Goal: Task Accomplishment & Management: Use online tool/utility

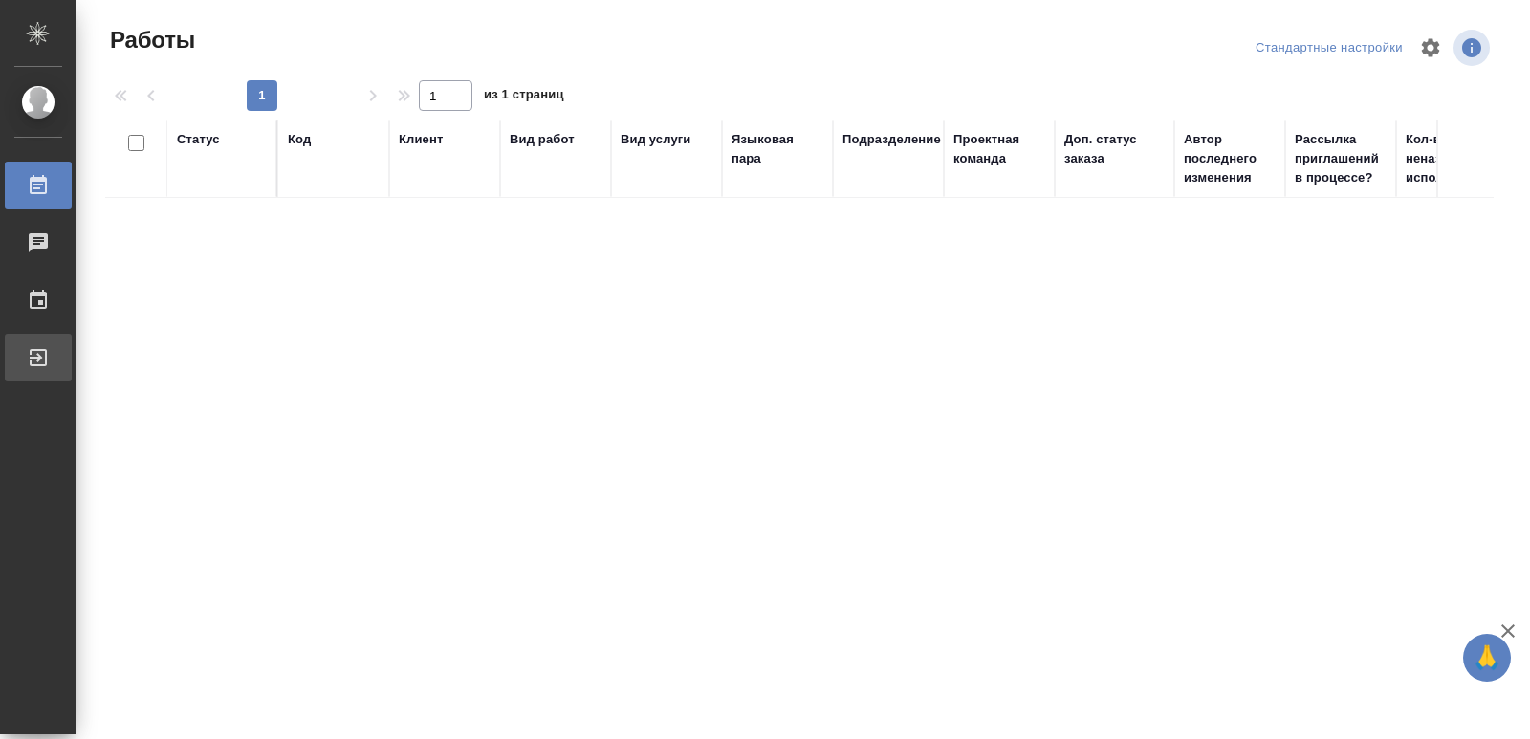
click at [36, 362] on div "Выйти" at bounding box center [14, 357] width 48 height 29
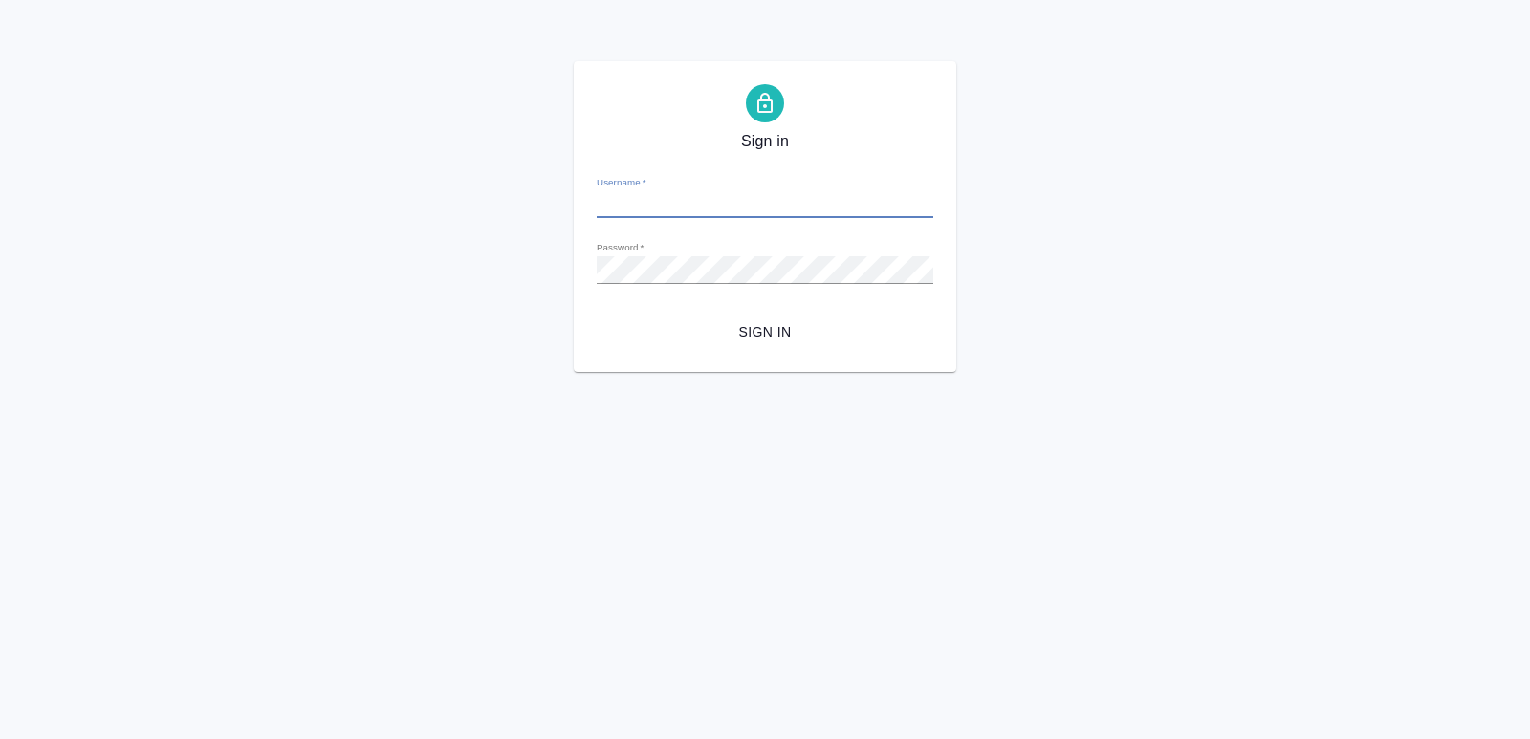
type input "[PERSON_NAME][EMAIL_ADDRESS][DOMAIN_NAME]"
click at [750, 323] on span "Sign in" at bounding box center [765, 332] width 306 height 24
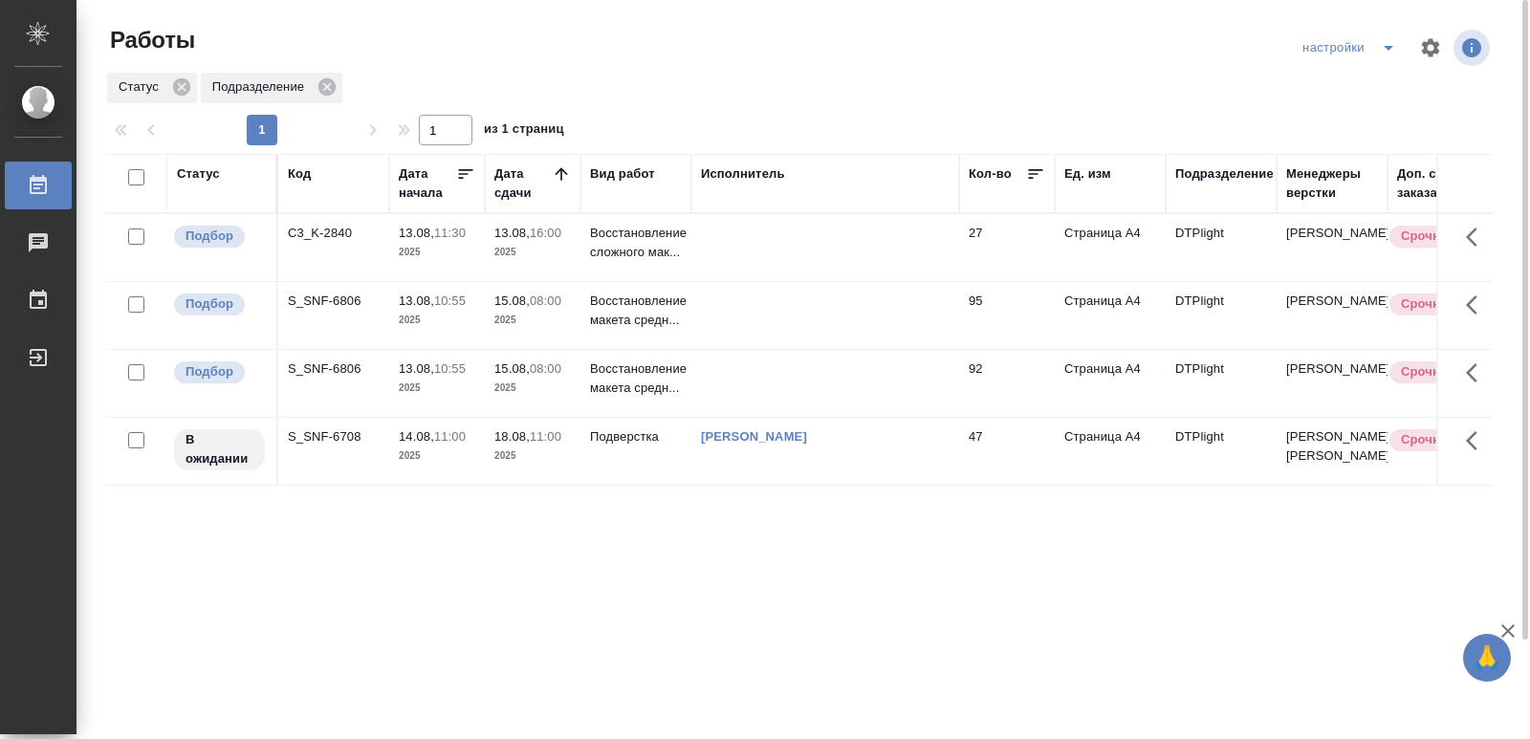
click at [318, 243] on div "S_SNF-6708" at bounding box center [334, 233] width 92 height 19
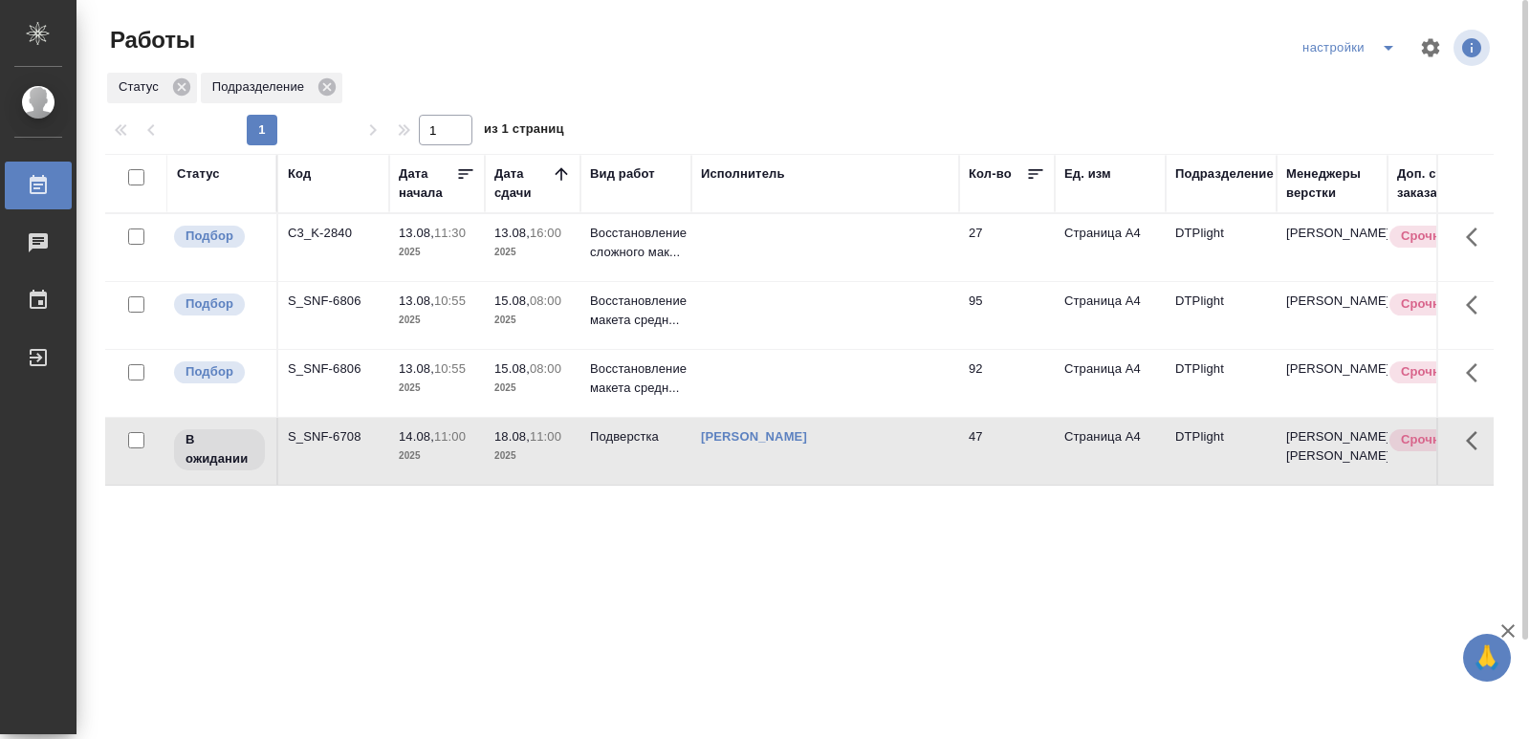
click at [318, 243] on div "S_SNF-6708" at bounding box center [334, 233] width 92 height 19
click at [326, 243] on div "S_SNF-6806" at bounding box center [334, 233] width 92 height 19
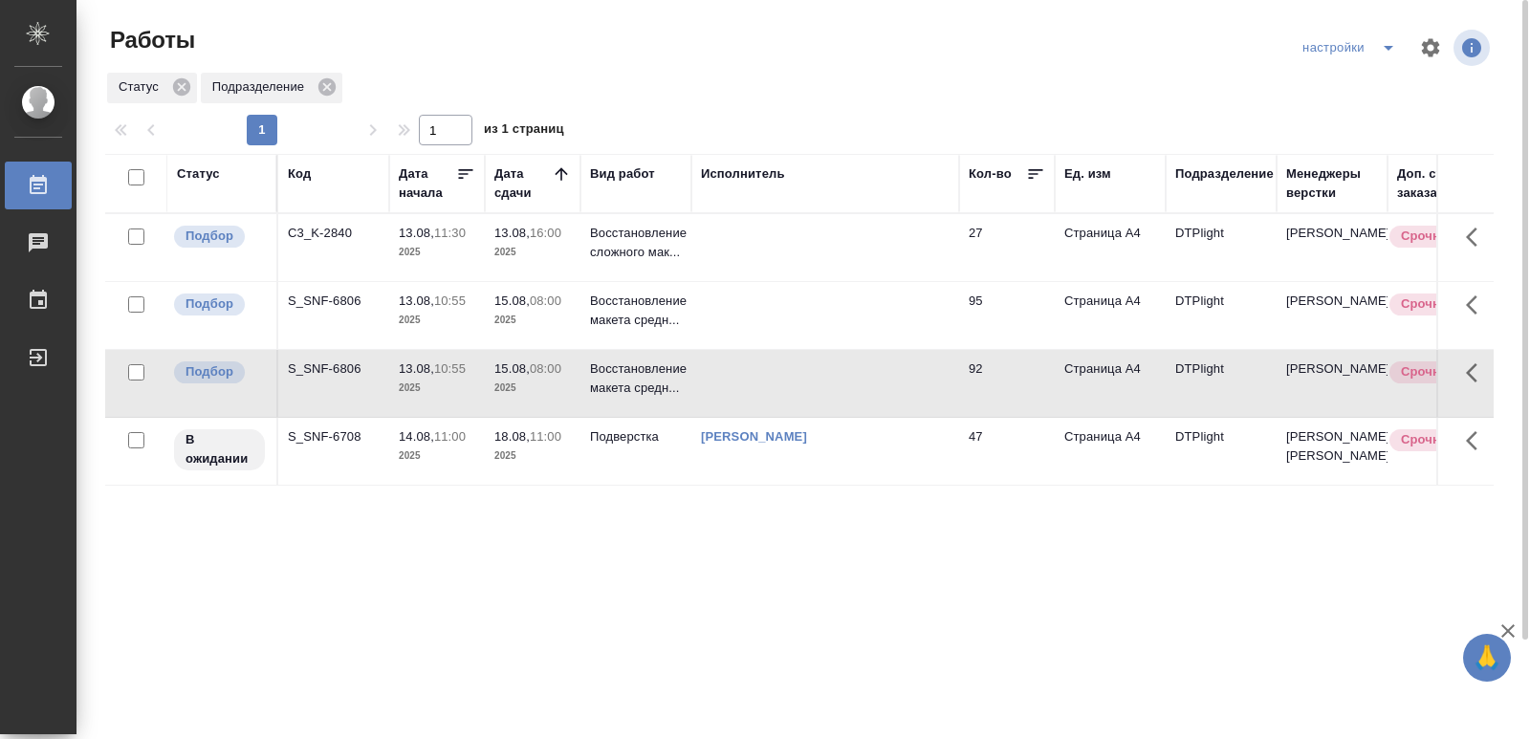
click at [326, 243] on div "S_SNF-6806" at bounding box center [334, 233] width 92 height 19
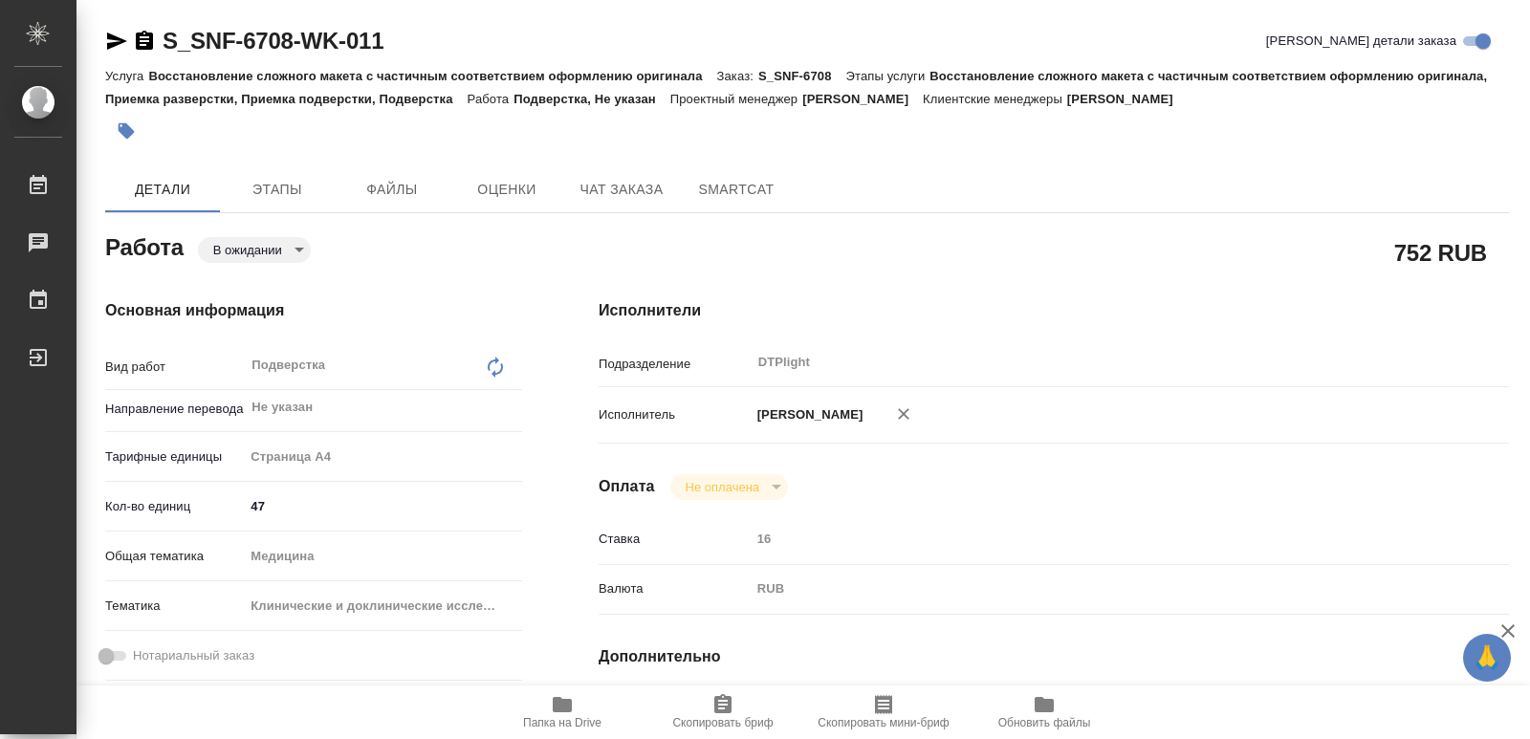
type textarea "x"
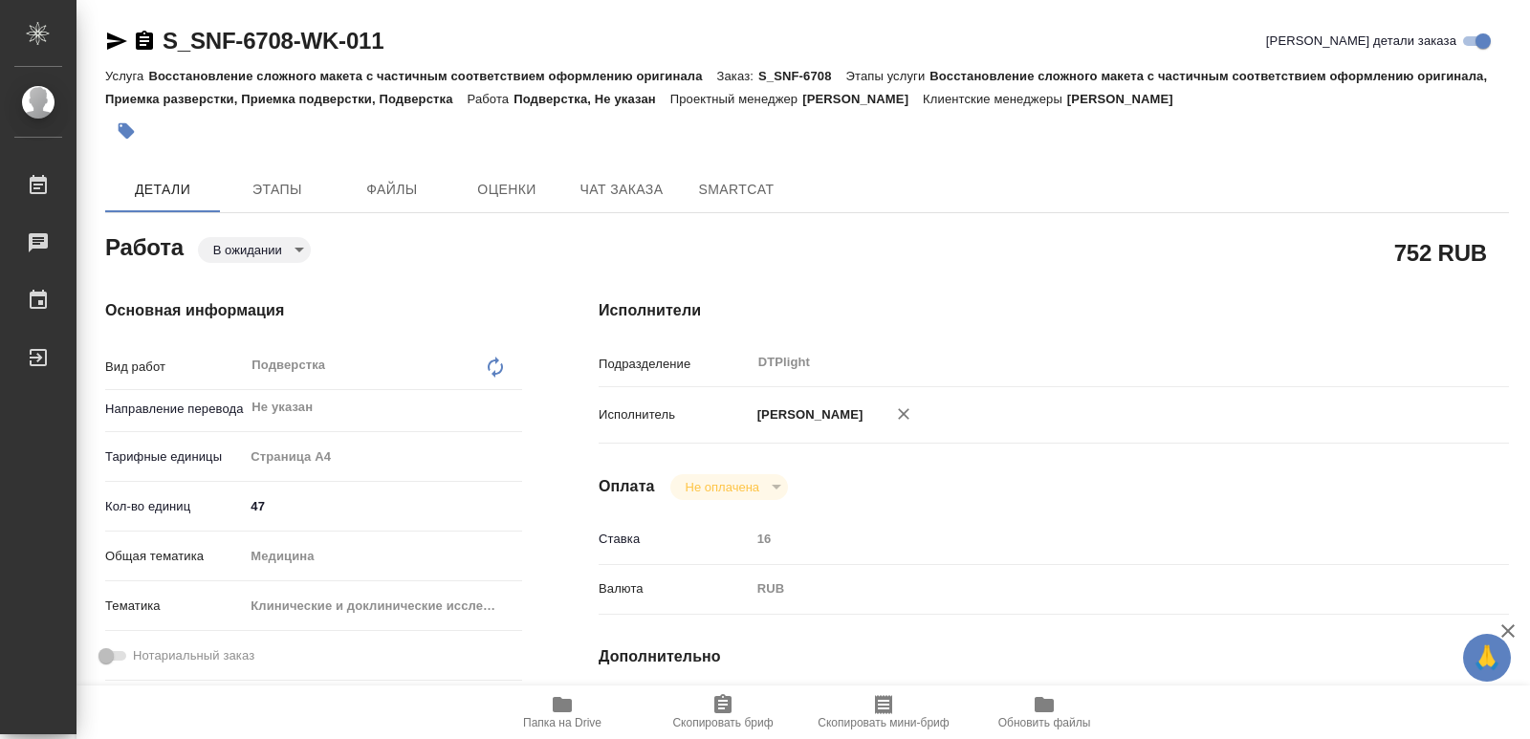
type textarea "x"
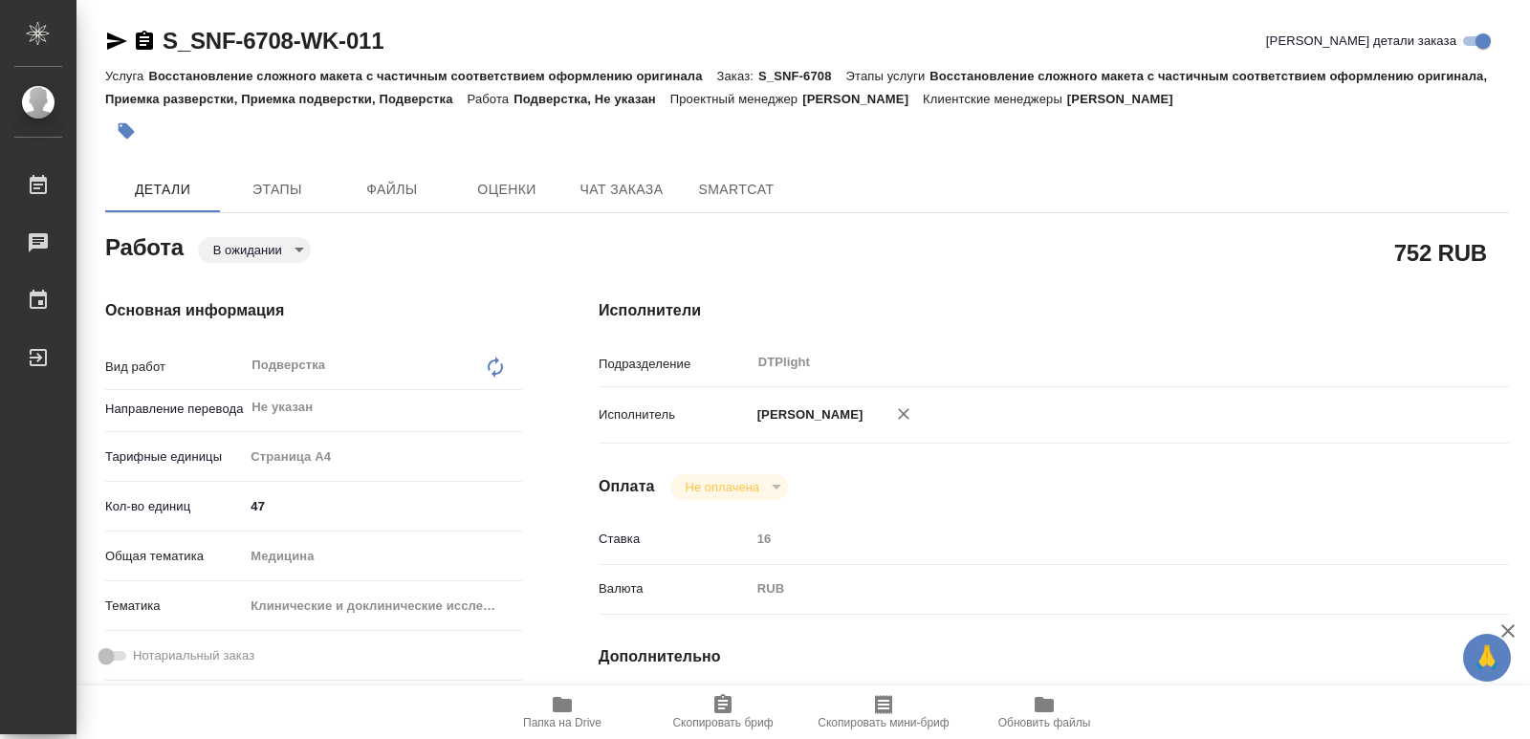
type textarea "x"
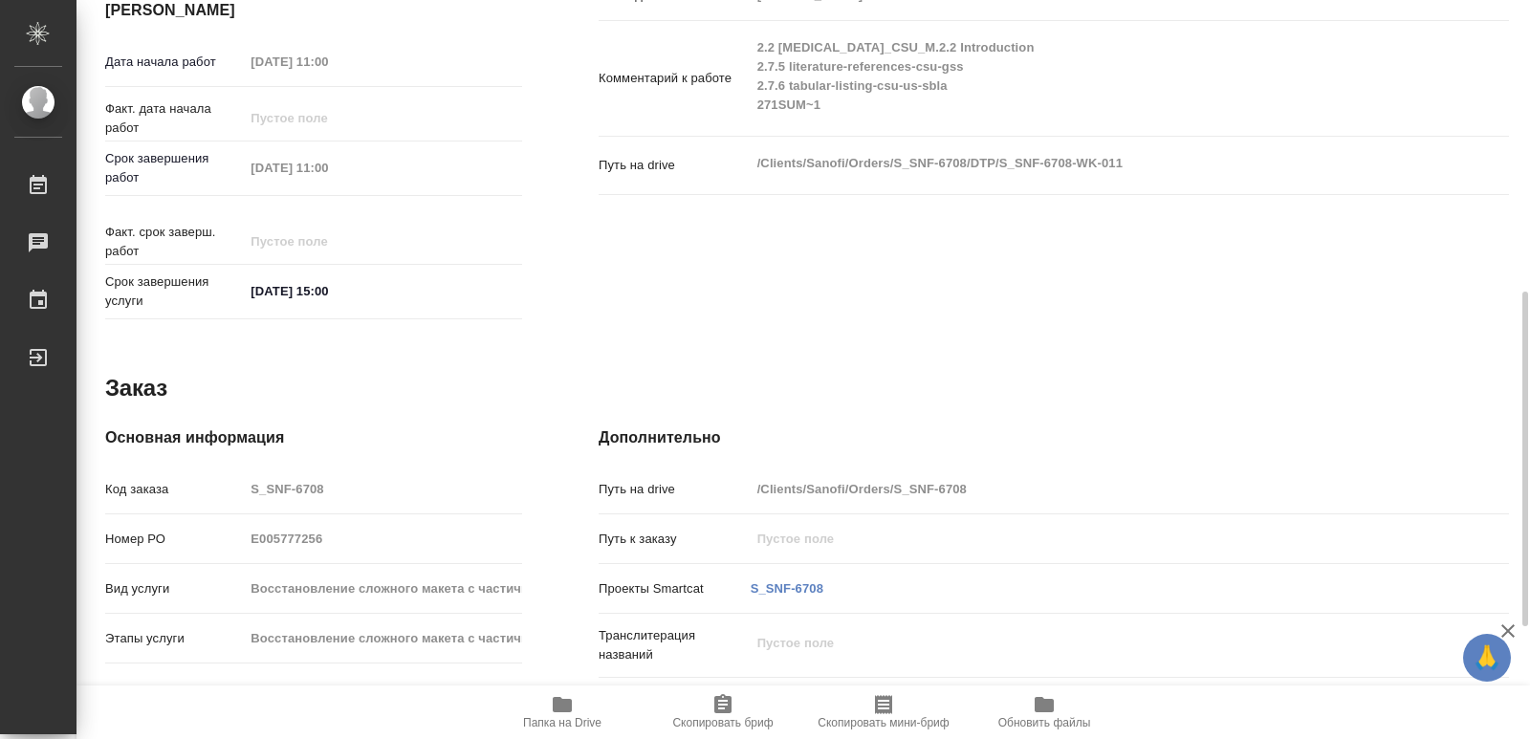
scroll to position [713, 0]
type textarea "x"
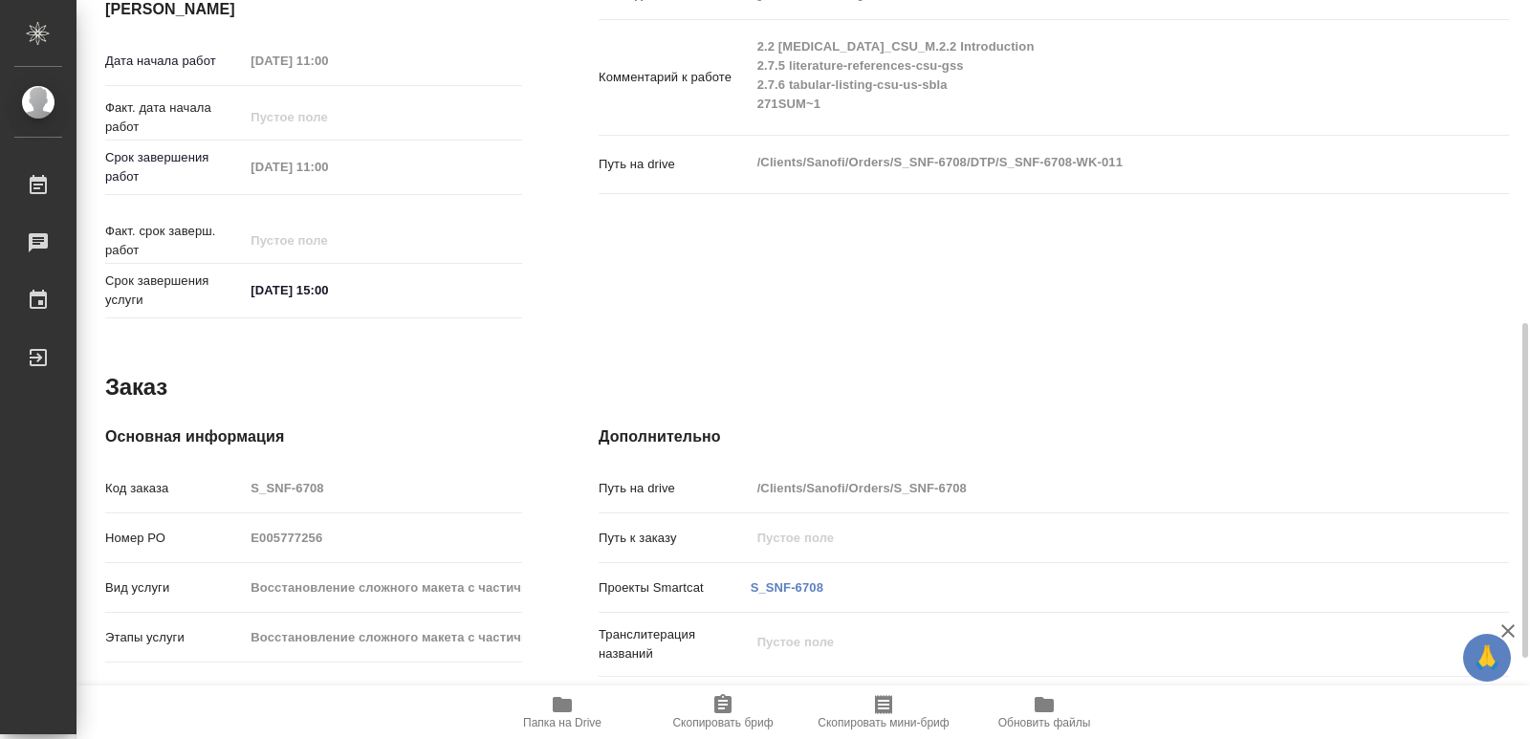
type textarea "x"
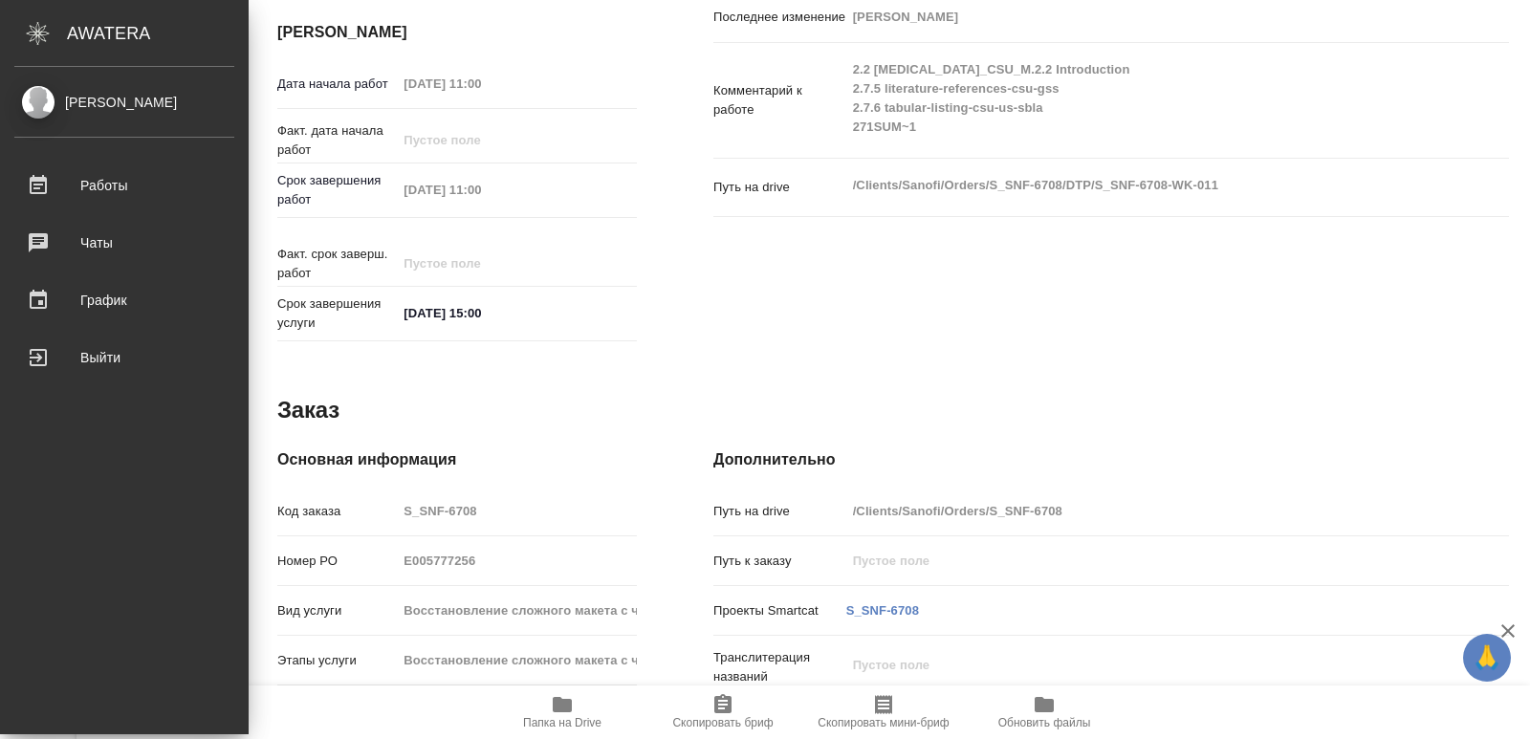
type textarea "x"
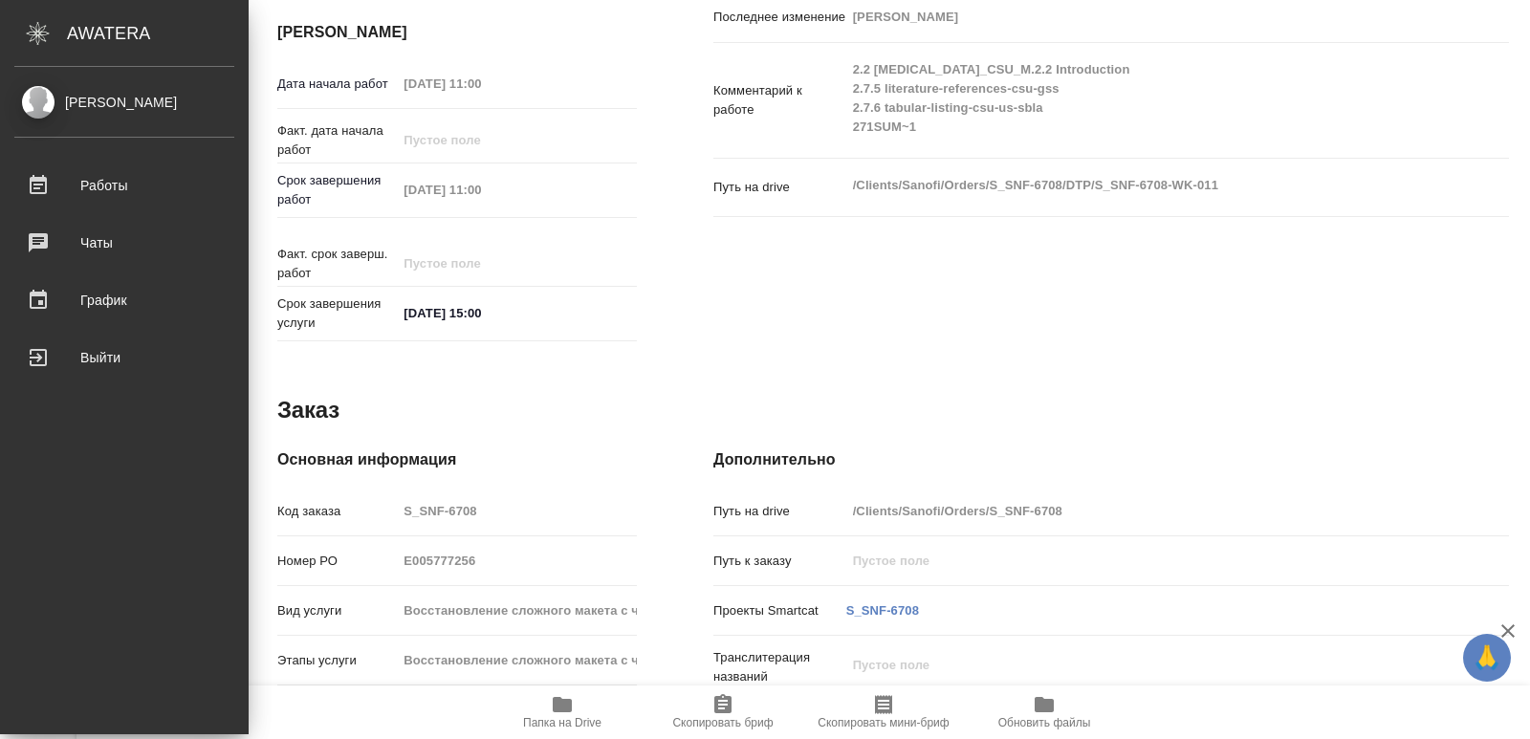
type textarea "x"
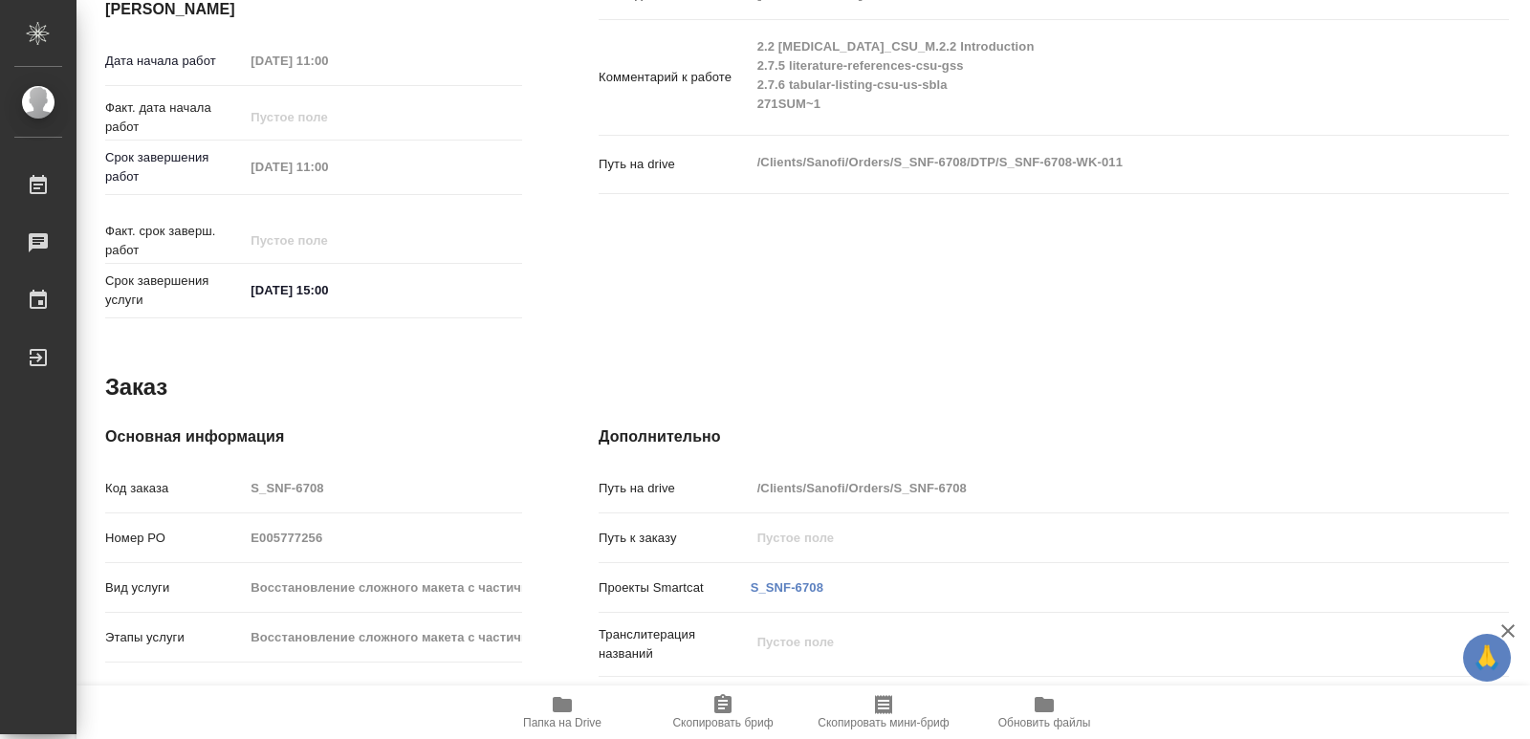
type textarea "x"
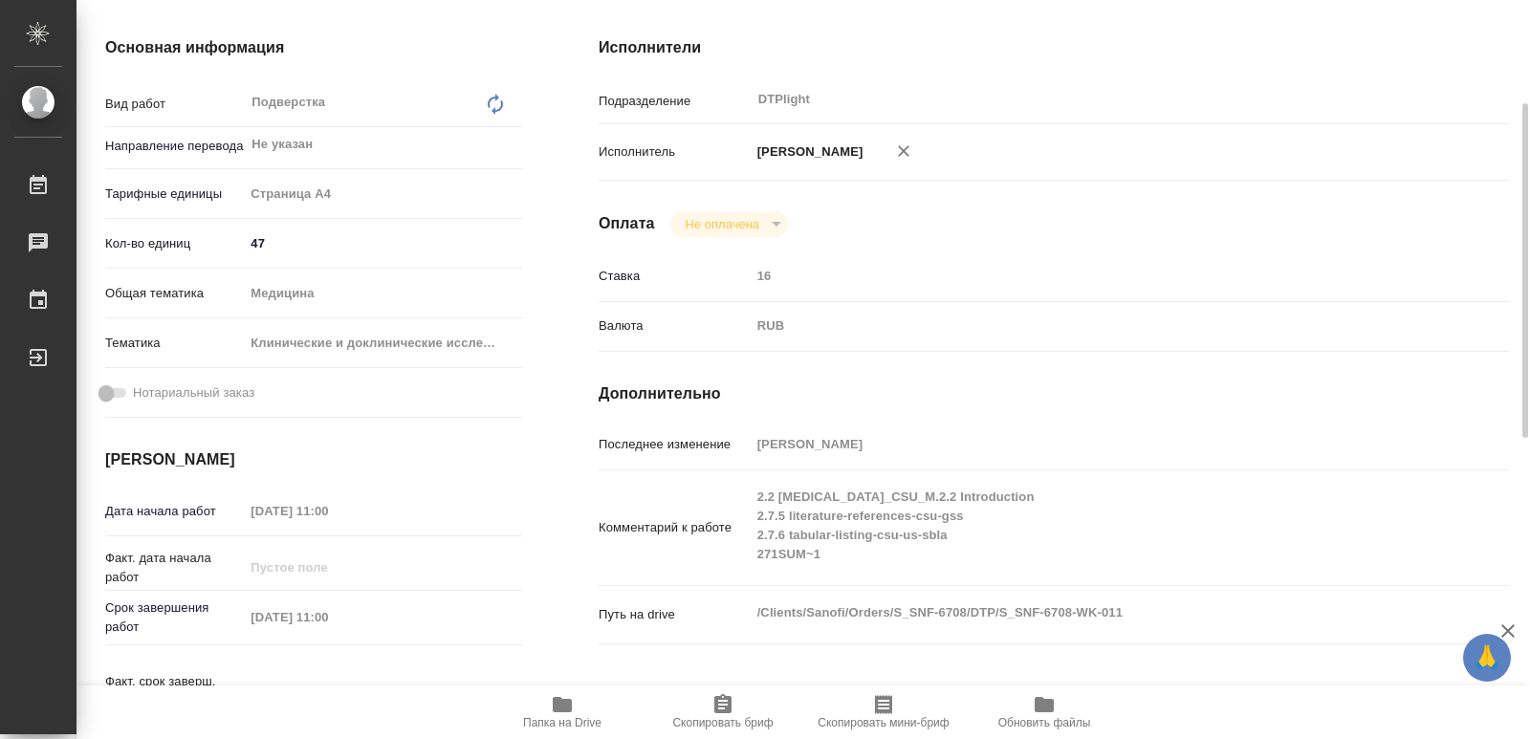
scroll to position [252, 0]
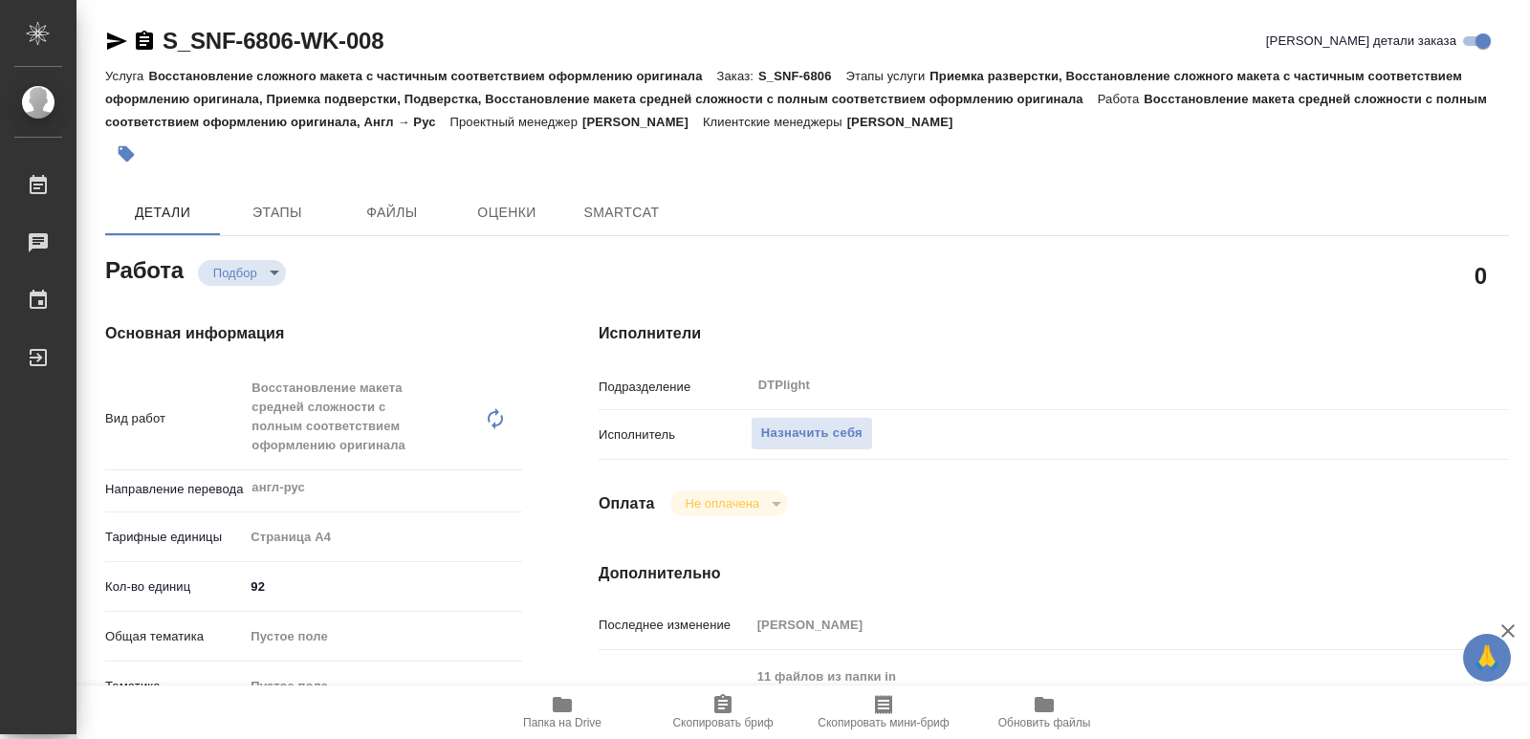
type textarea "x"
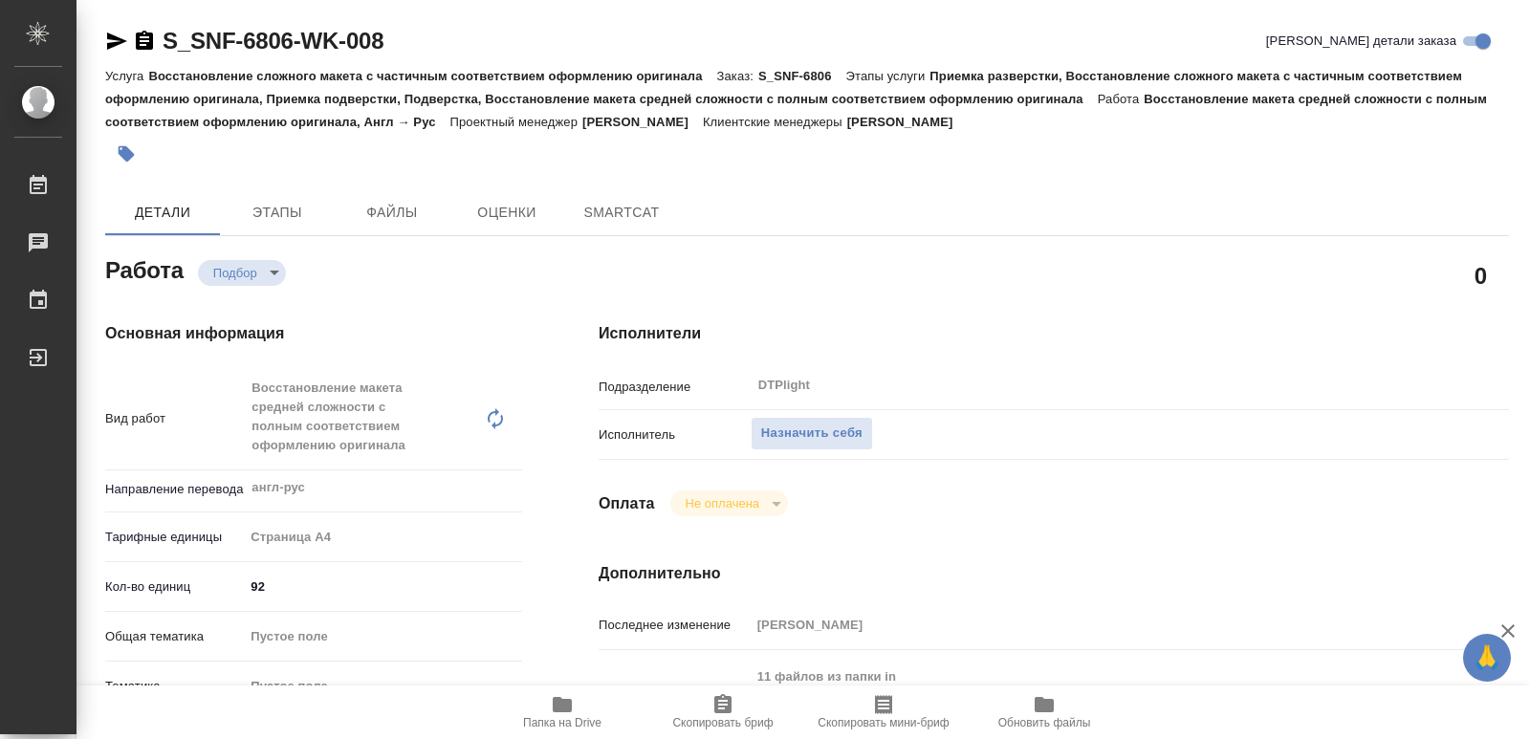
type textarea "x"
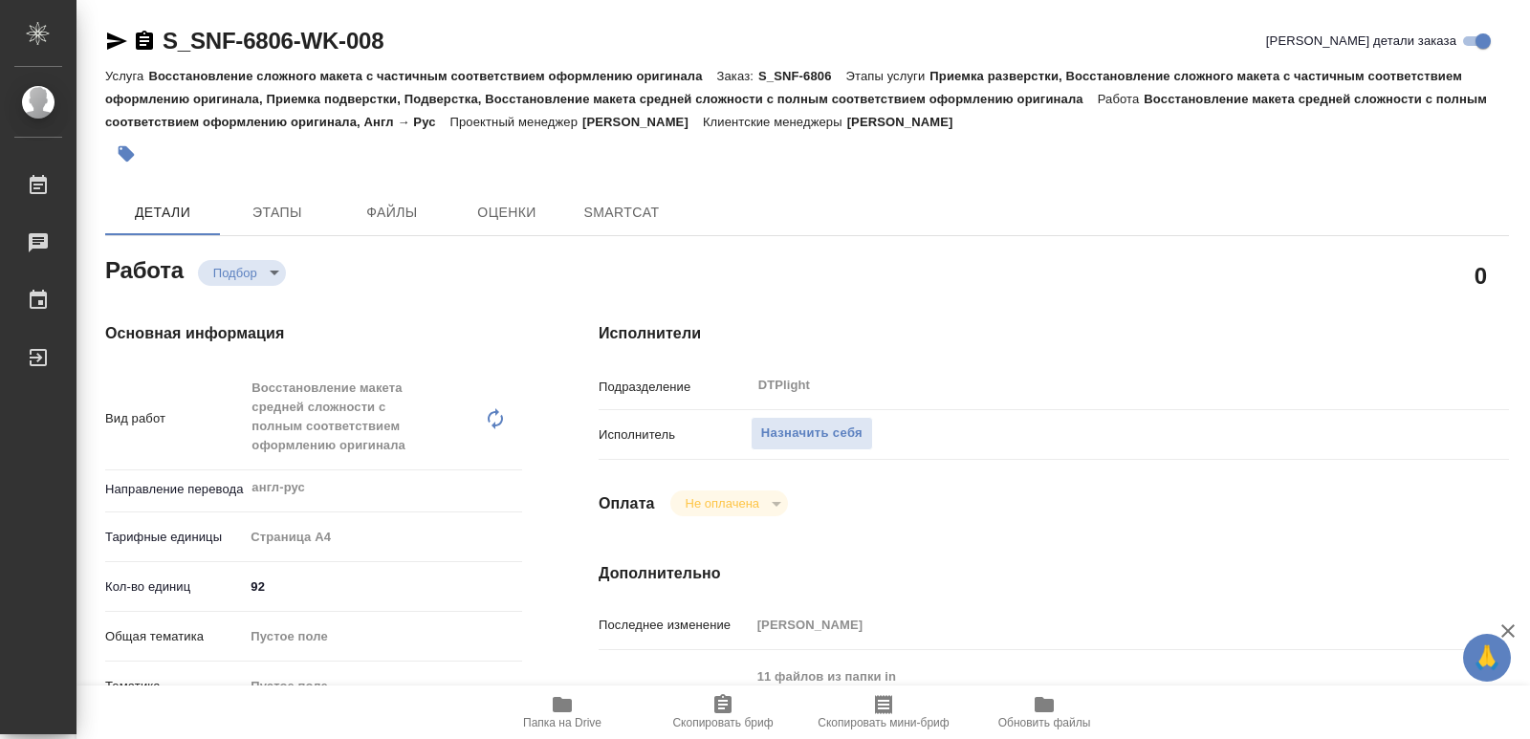
type textarea "x"
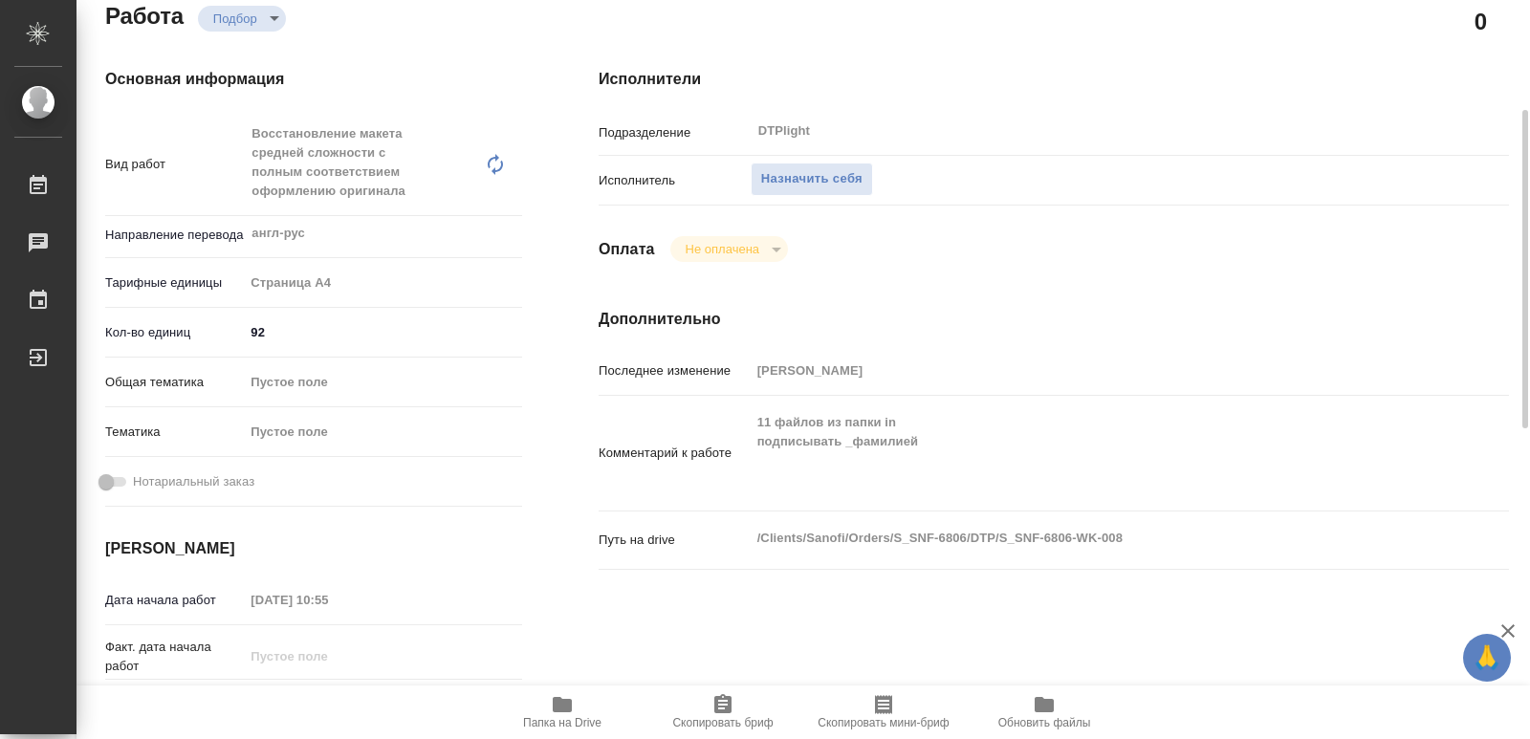
type textarea "x"
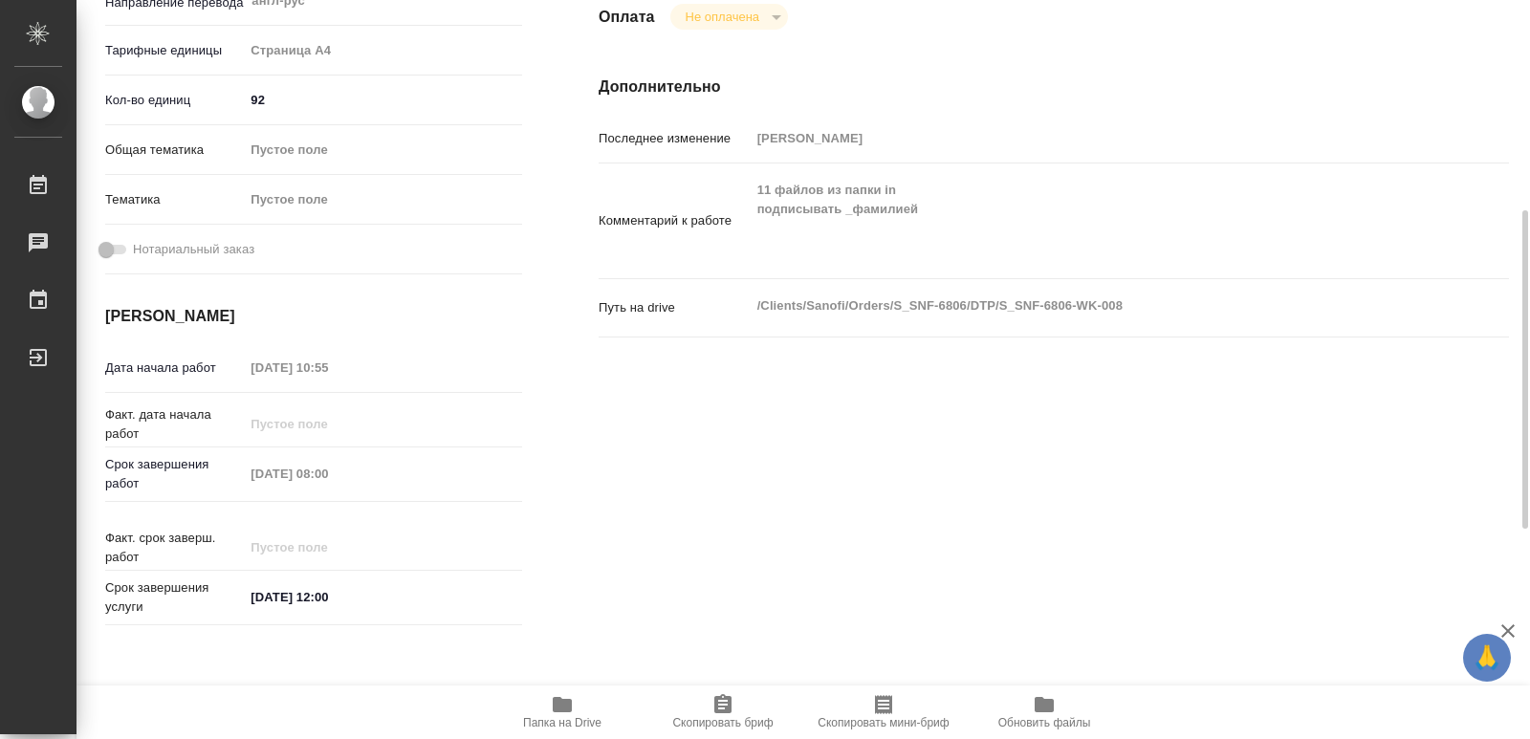
type textarea "x"
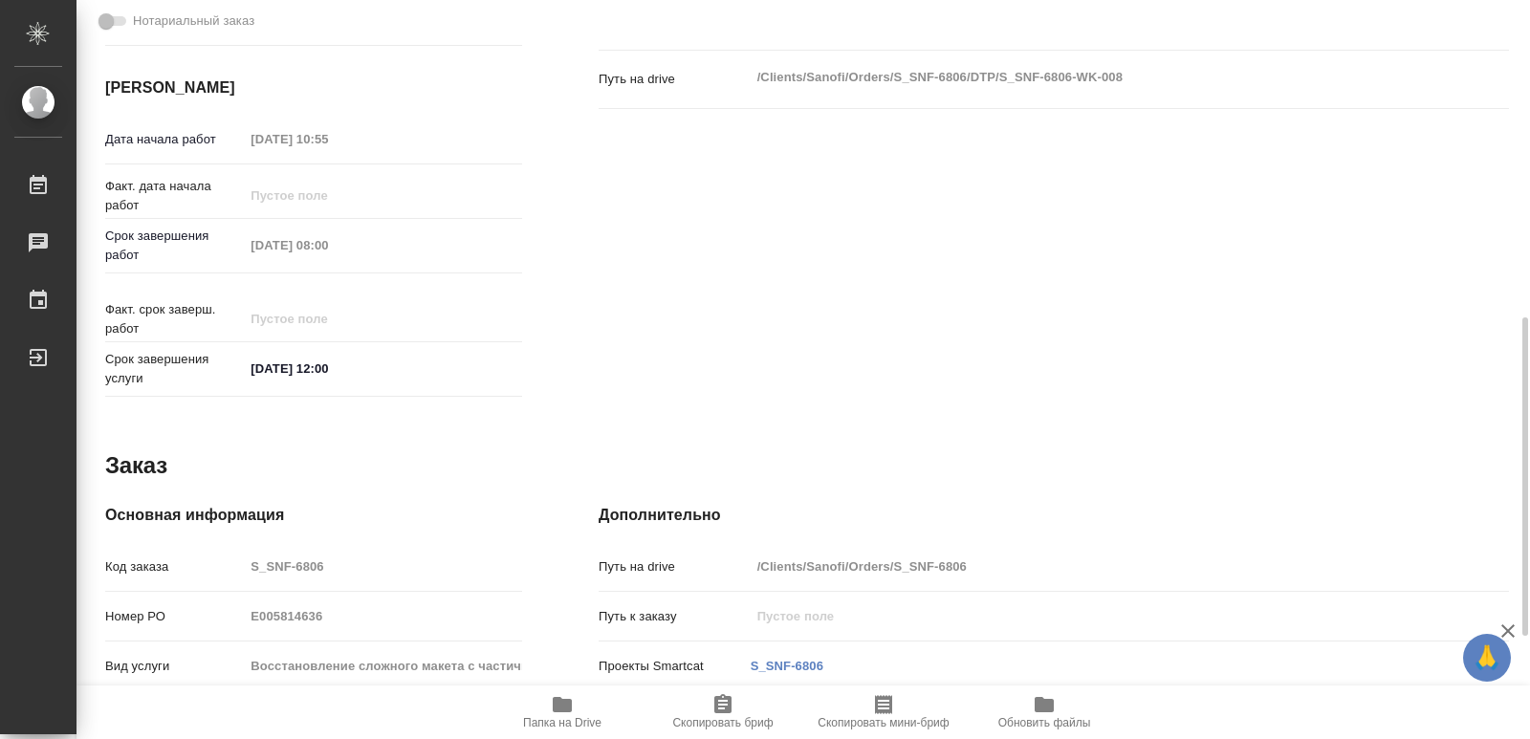
scroll to position [721, 0]
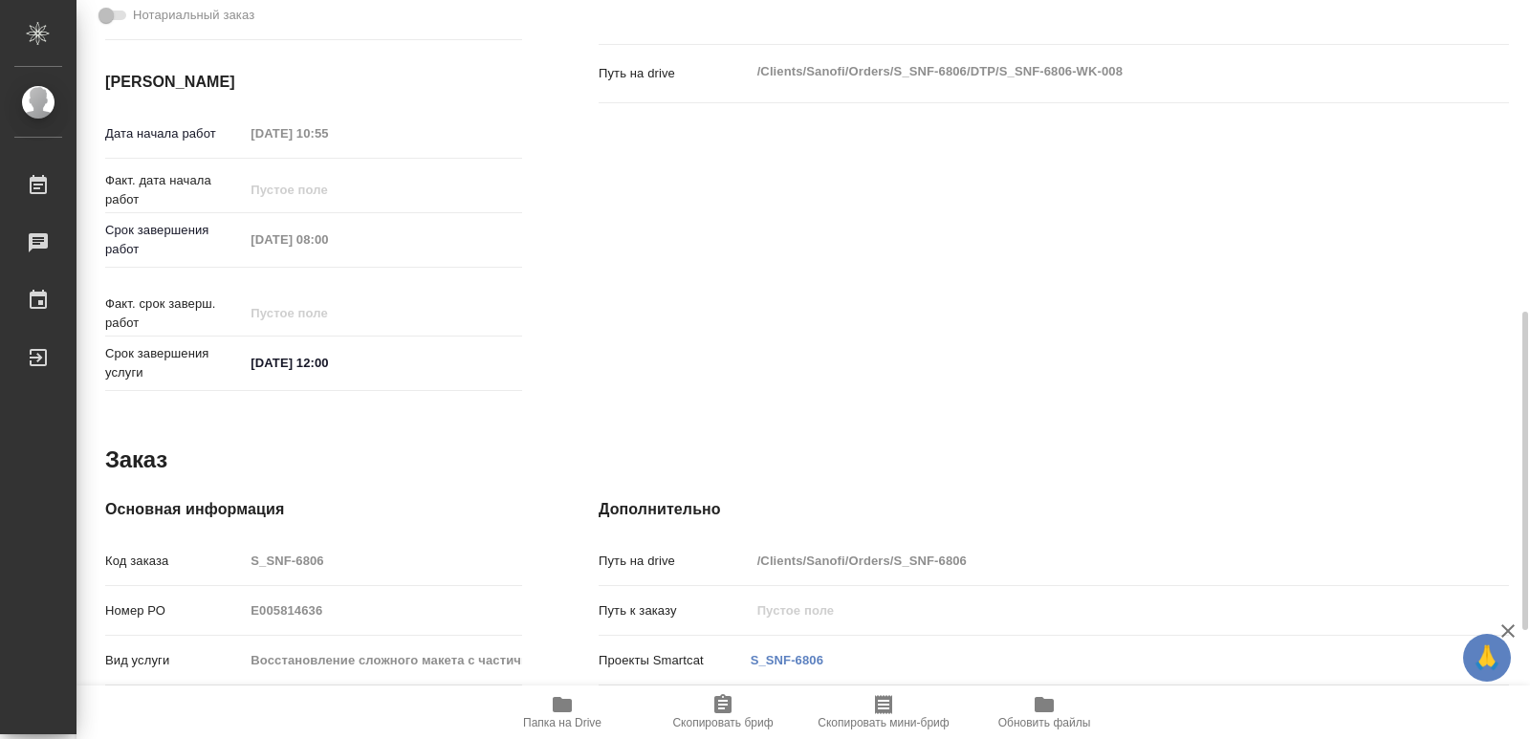
click at [568, 715] on icon "button" at bounding box center [562, 704] width 23 height 23
